Goal: Task Accomplishment & Management: Complete application form

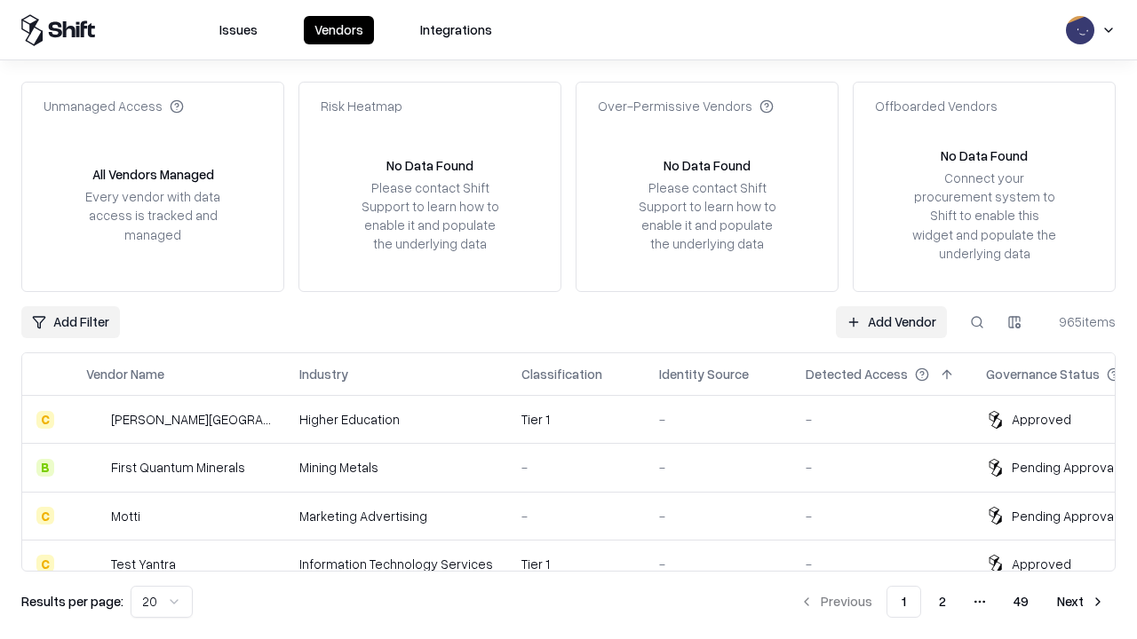
click at [891, 321] on link "Add Vendor" at bounding box center [891, 322] width 111 height 32
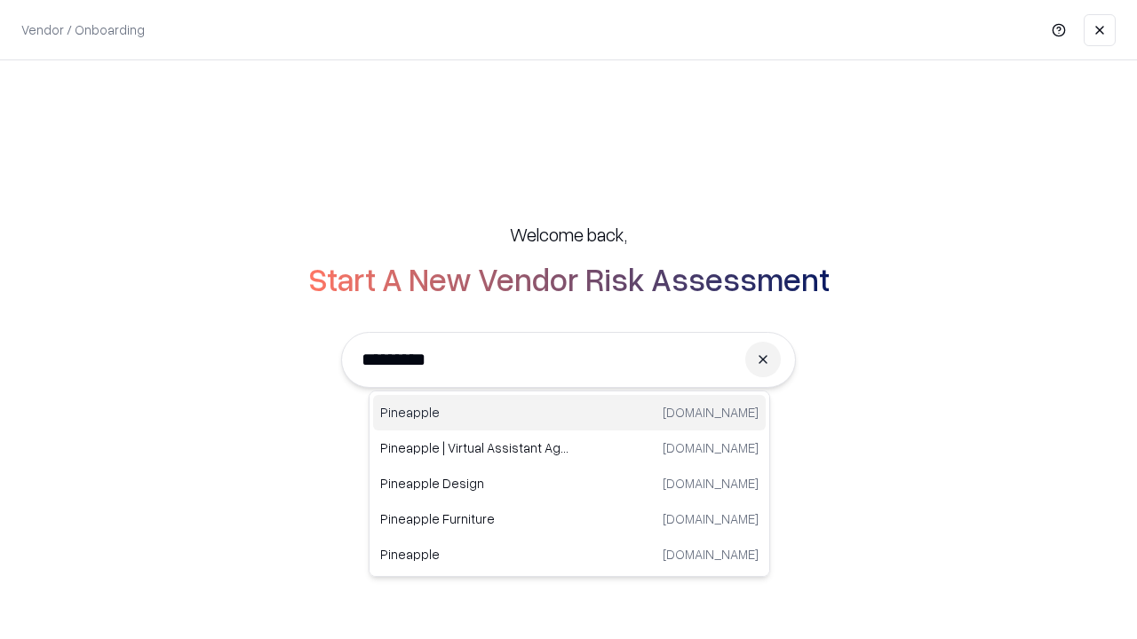
click at [569, 413] on div "Pineapple [DOMAIN_NAME]" at bounding box center [569, 413] width 392 height 36
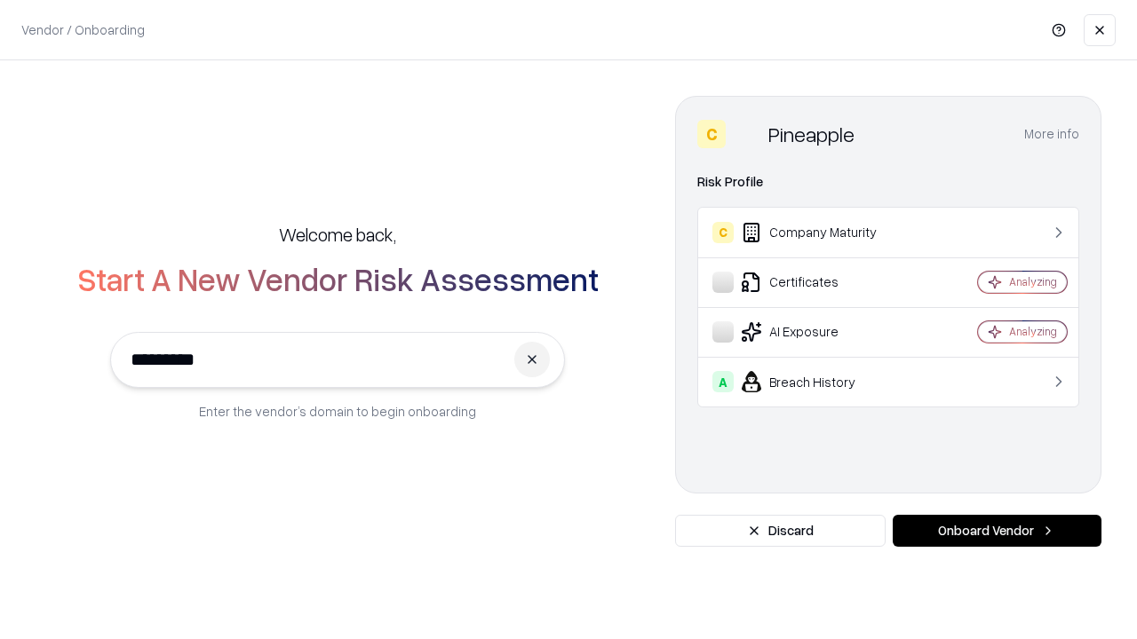
type input "*********"
click at [996, 531] on button "Onboard Vendor" at bounding box center [996, 531] width 209 height 32
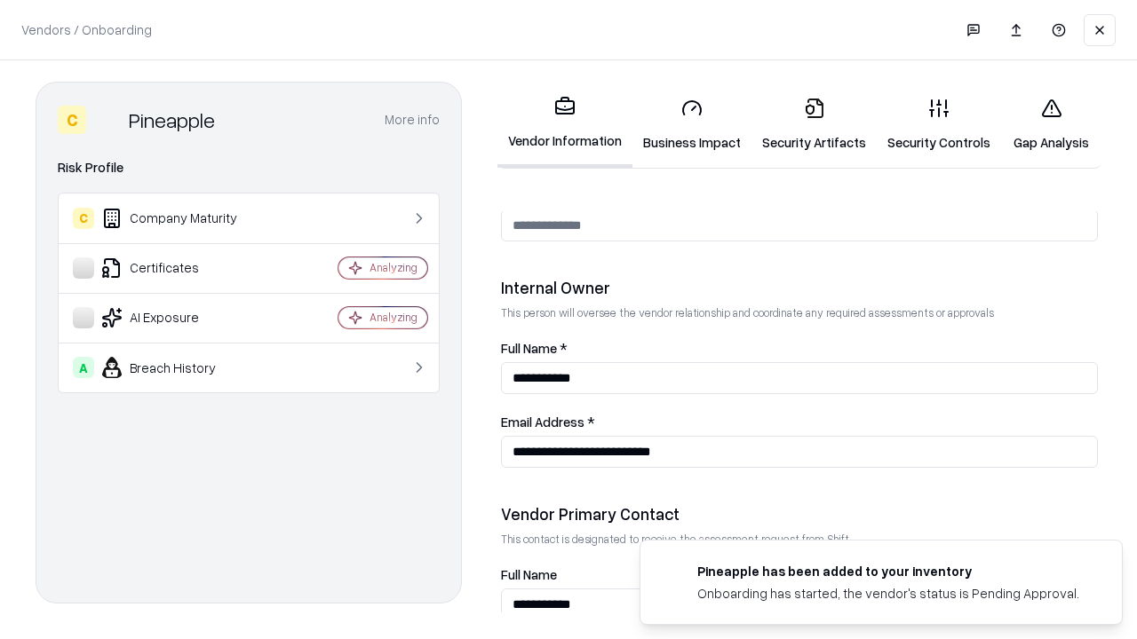
scroll to position [920, 0]
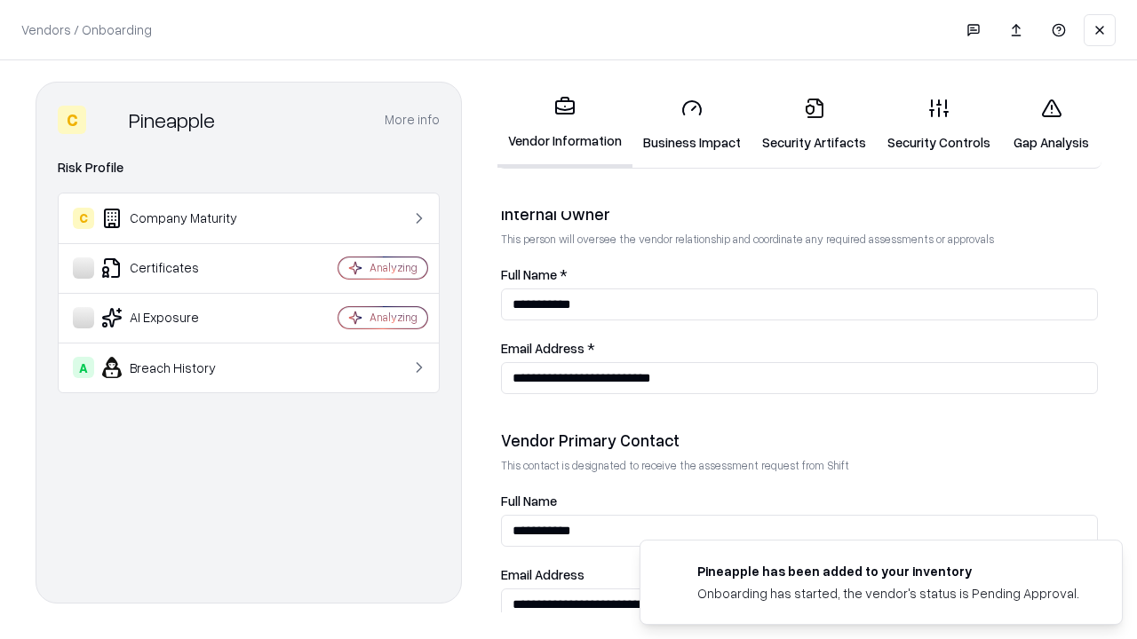
click at [692, 124] on link "Business Impact" at bounding box center [691, 124] width 119 height 83
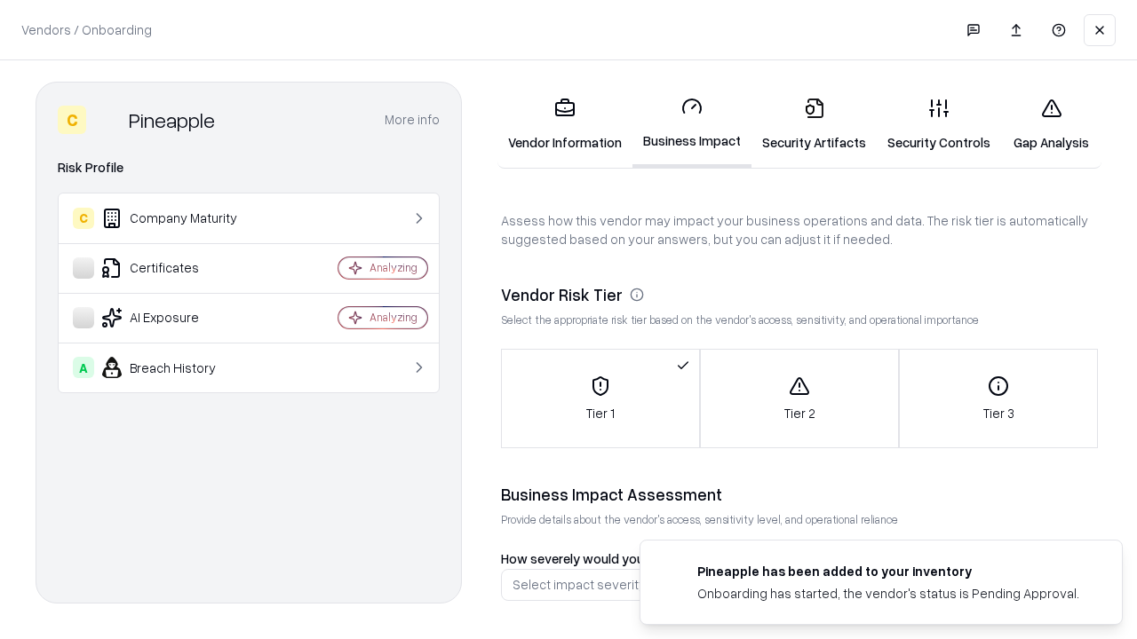
click at [1050, 124] on link "Gap Analysis" at bounding box center [1051, 124] width 100 height 83
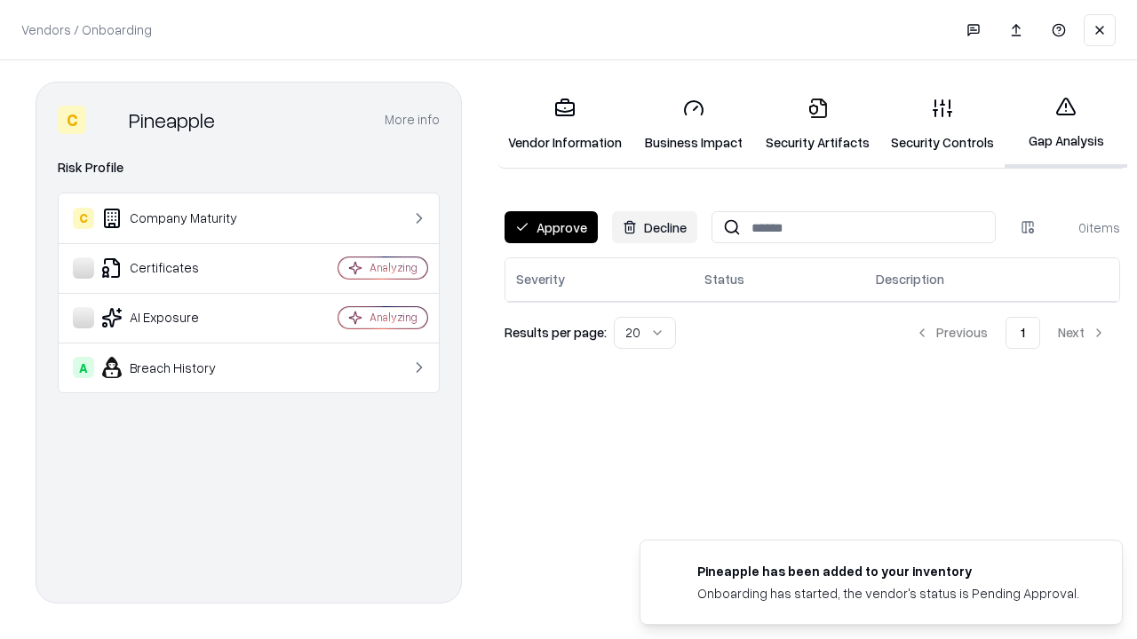
click at [551, 227] on button "Approve" at bounding box center [550, 227] width 93 height 32
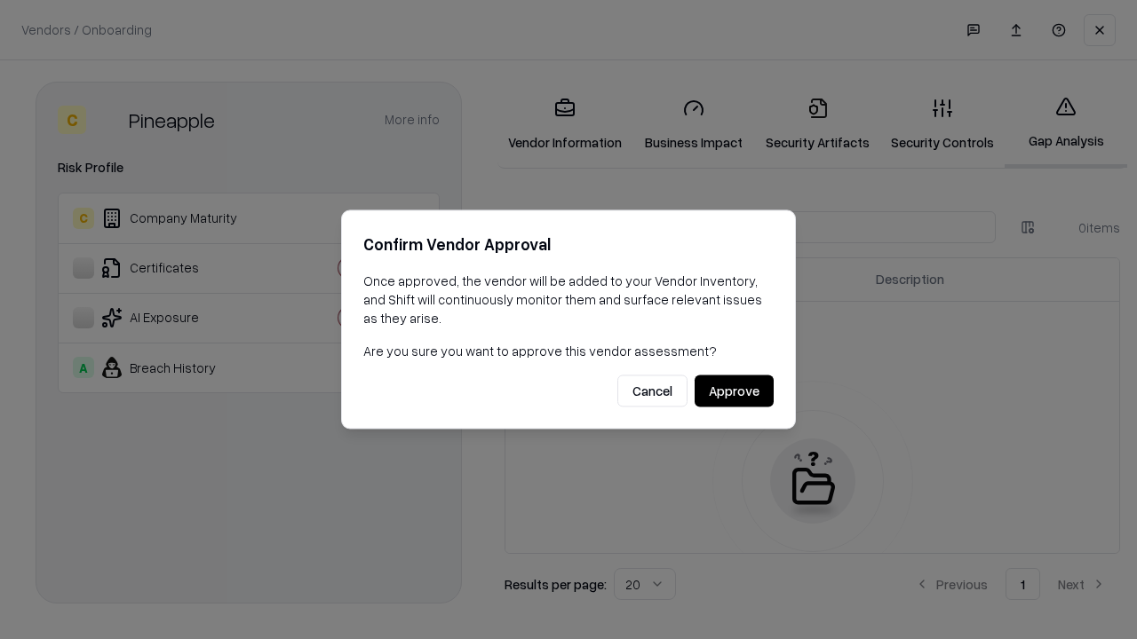
click at [733, 391] on button "Approve" at bounding box center [733, 392] width 79 height 32
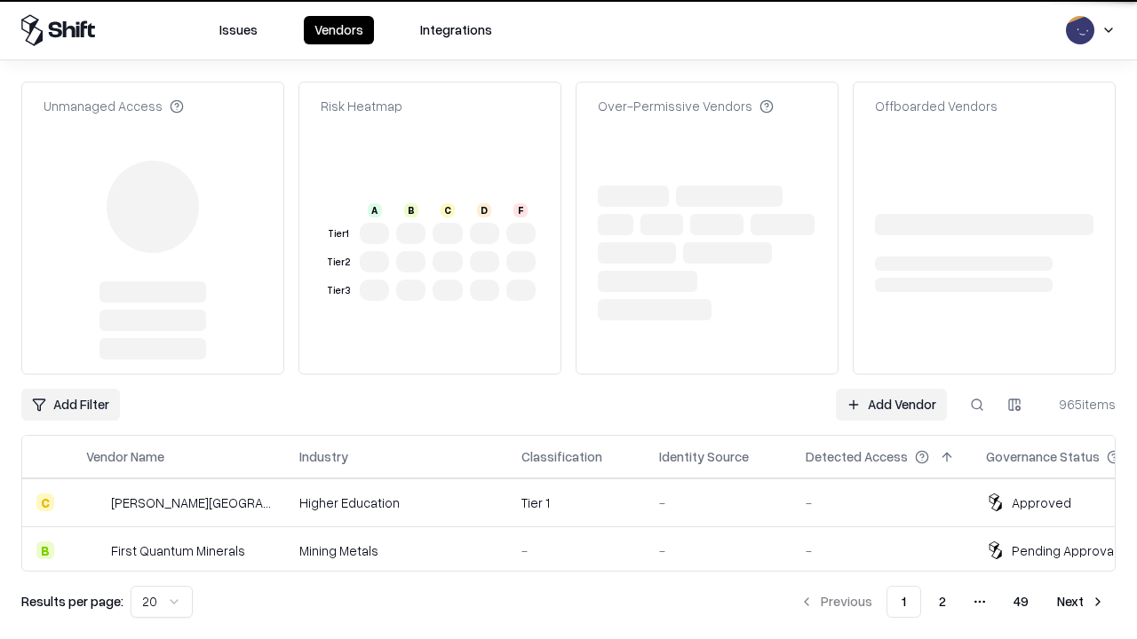
type input "*********"
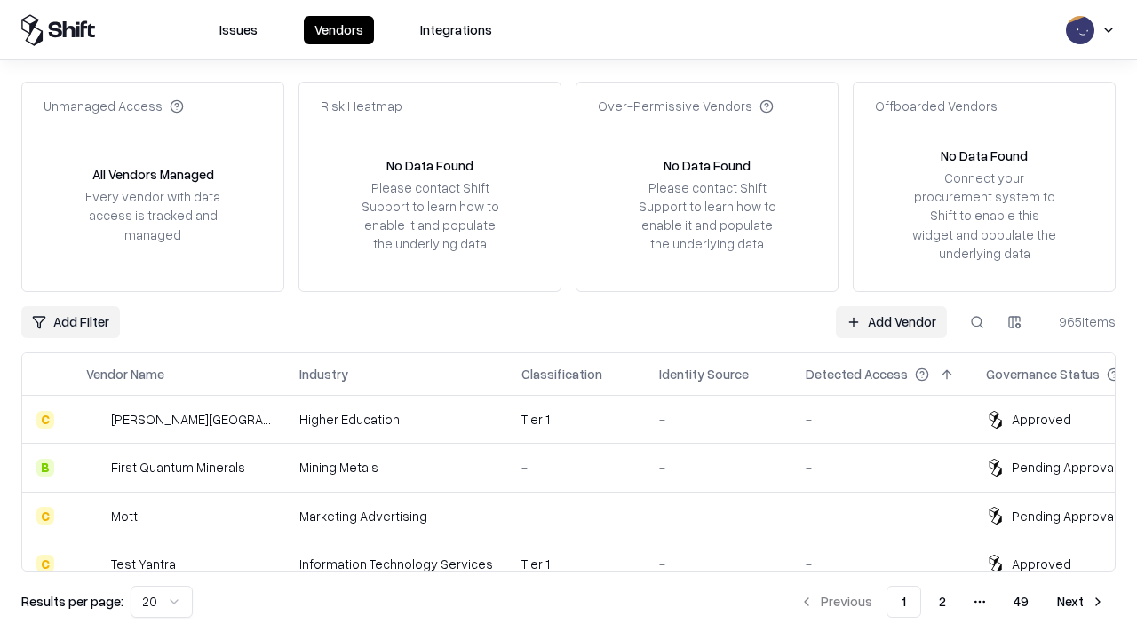
click at [891, 321] on link "Add Vendor" at bounding box center [891, 322] width 111 height 32
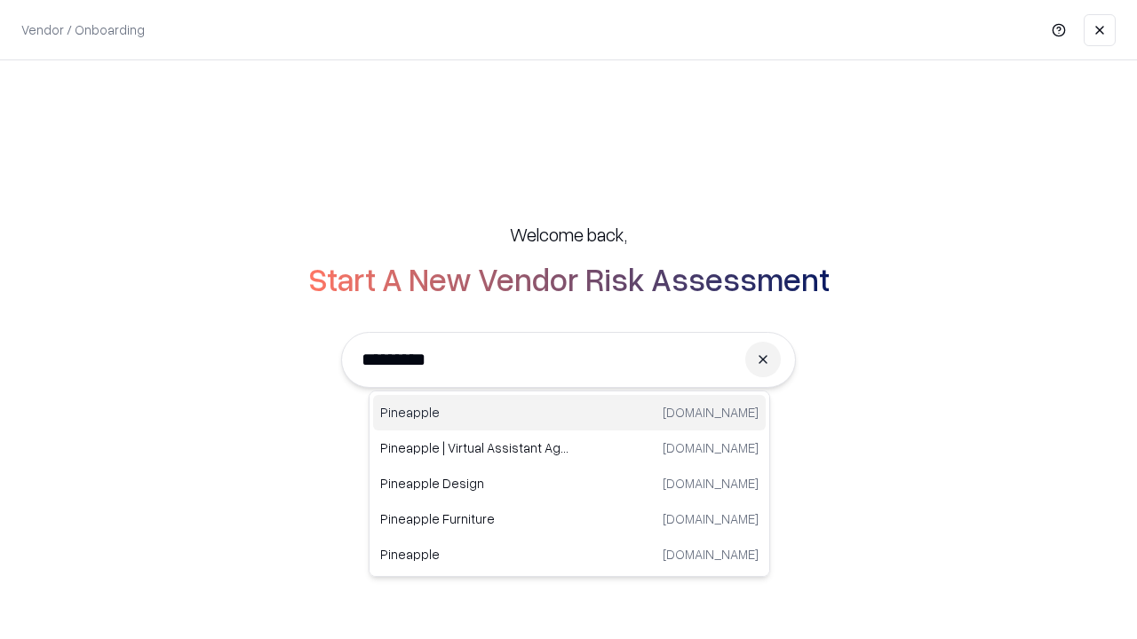
click at [569, 413] on div "Pineapple [DOMAIN_NAME]" at bounding box center [569, 413] width 392 height 36
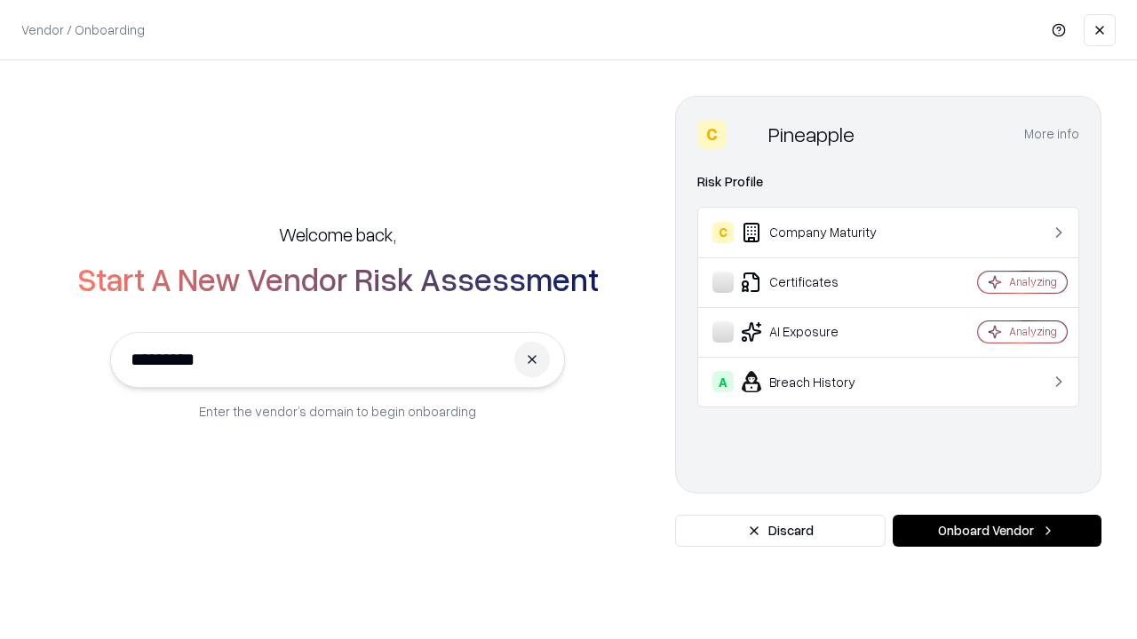
type input "*********"
click at [996, 531] on button "Onboard Vendor" at bounding box center [996, 531] width 209 height 32
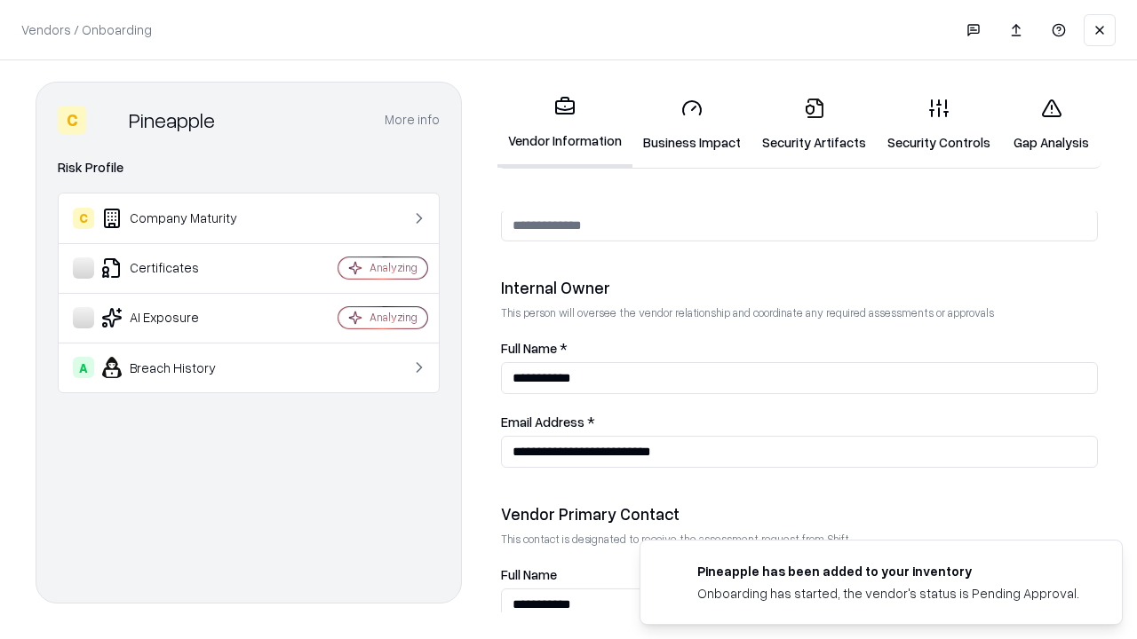
scroll to position [920, 0]
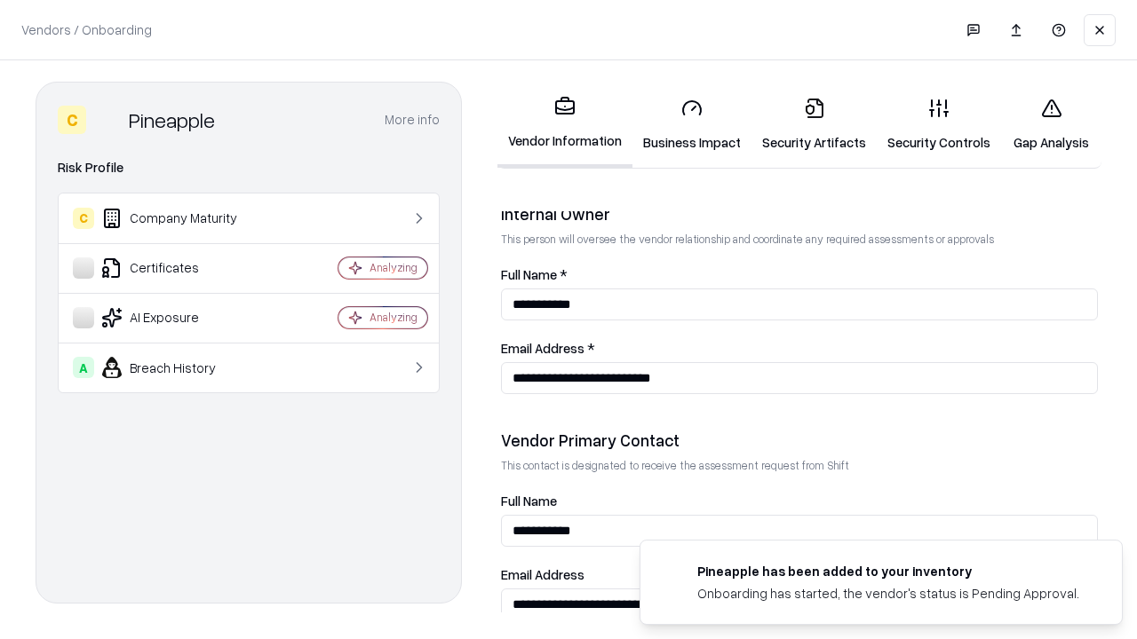
click at [1050, 124] on link "Gap Analysis" at bounding box center [1051, 124] width 100 height 83
